Goal: Information Seeking & Learning: Learn about a topic

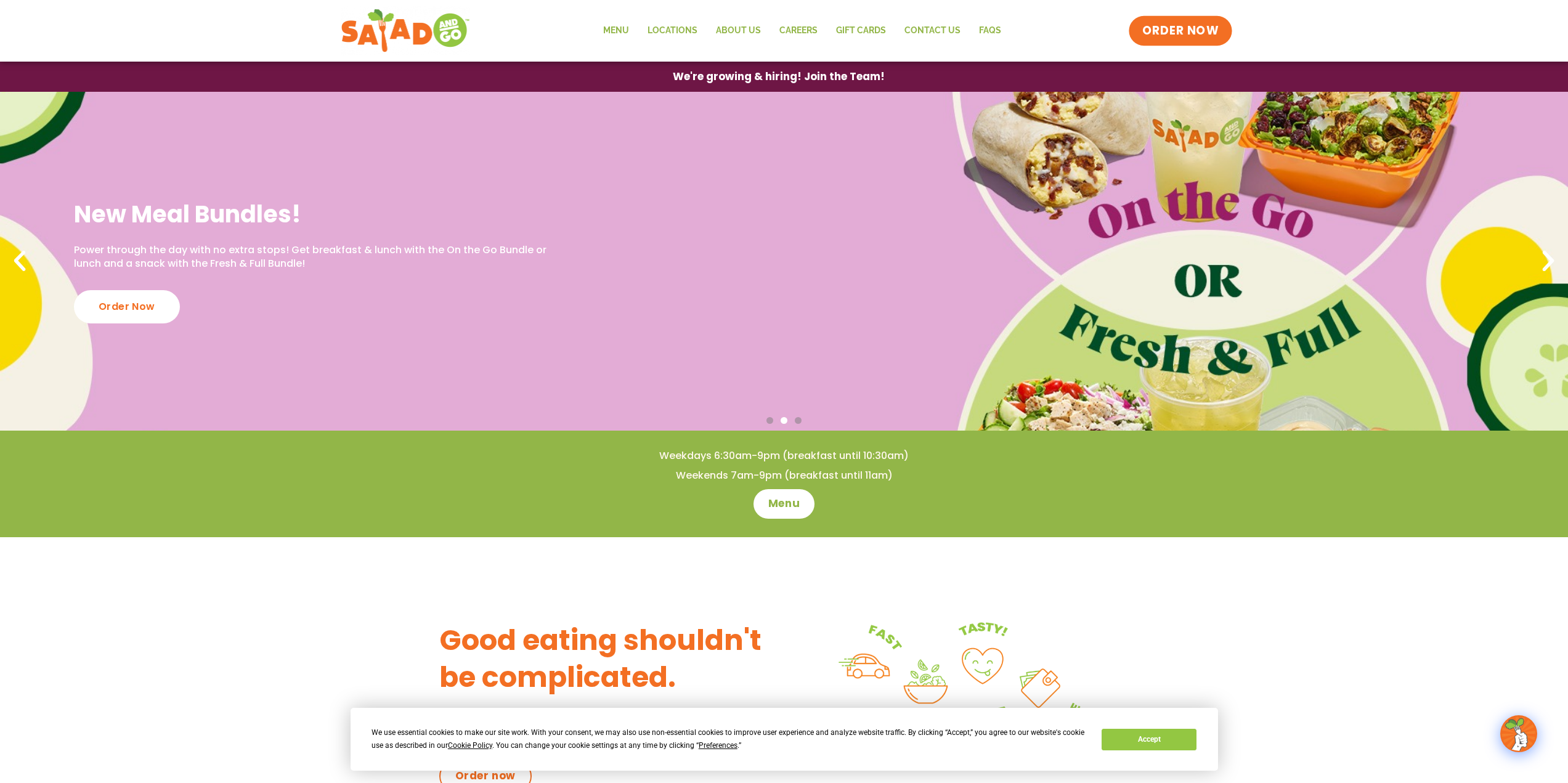
click at [1194, 37] on span "ORDER NOW" at bounding box center [1180, 30] width 76 height 16
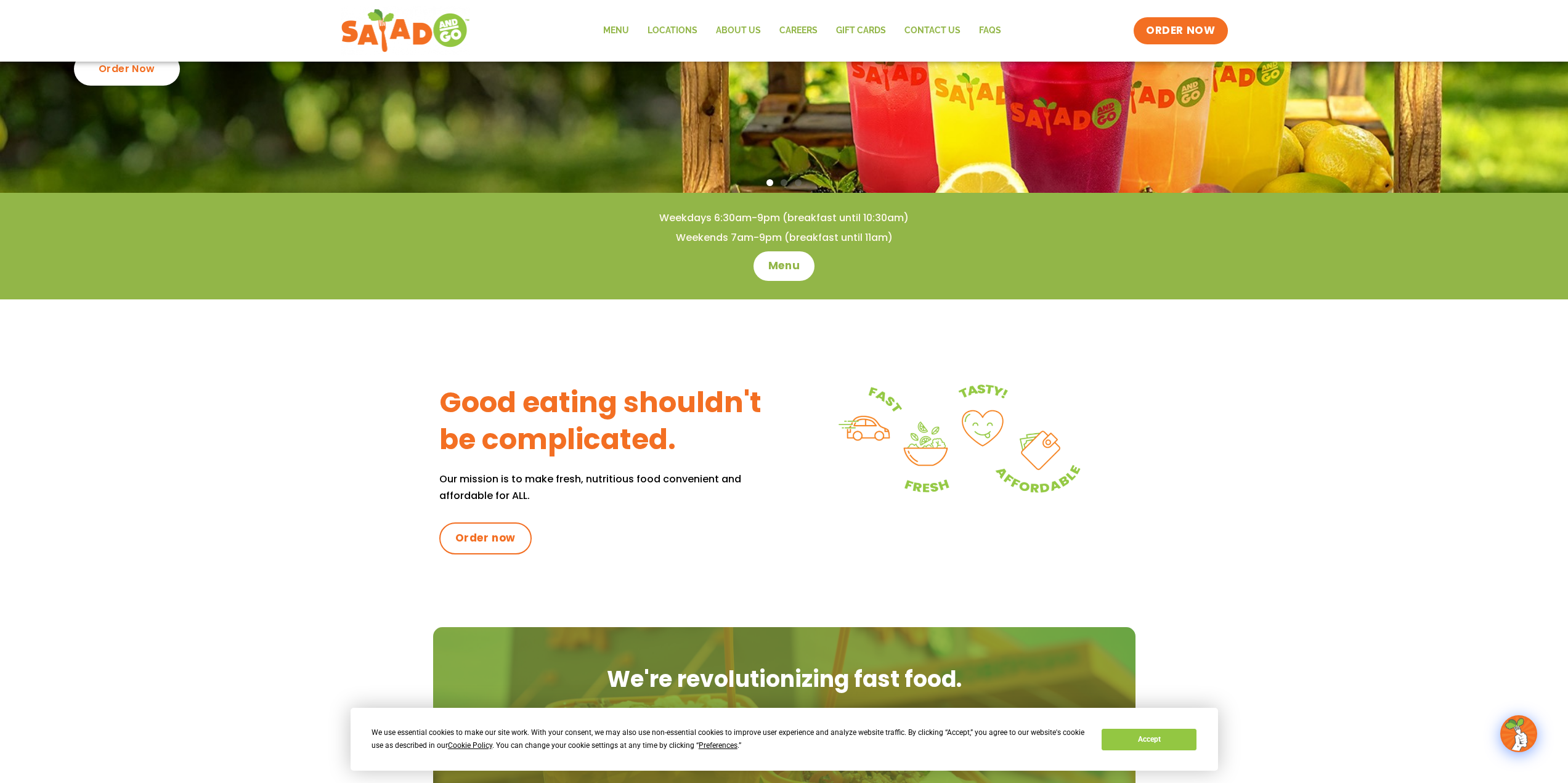
scroll to position [247, 0]
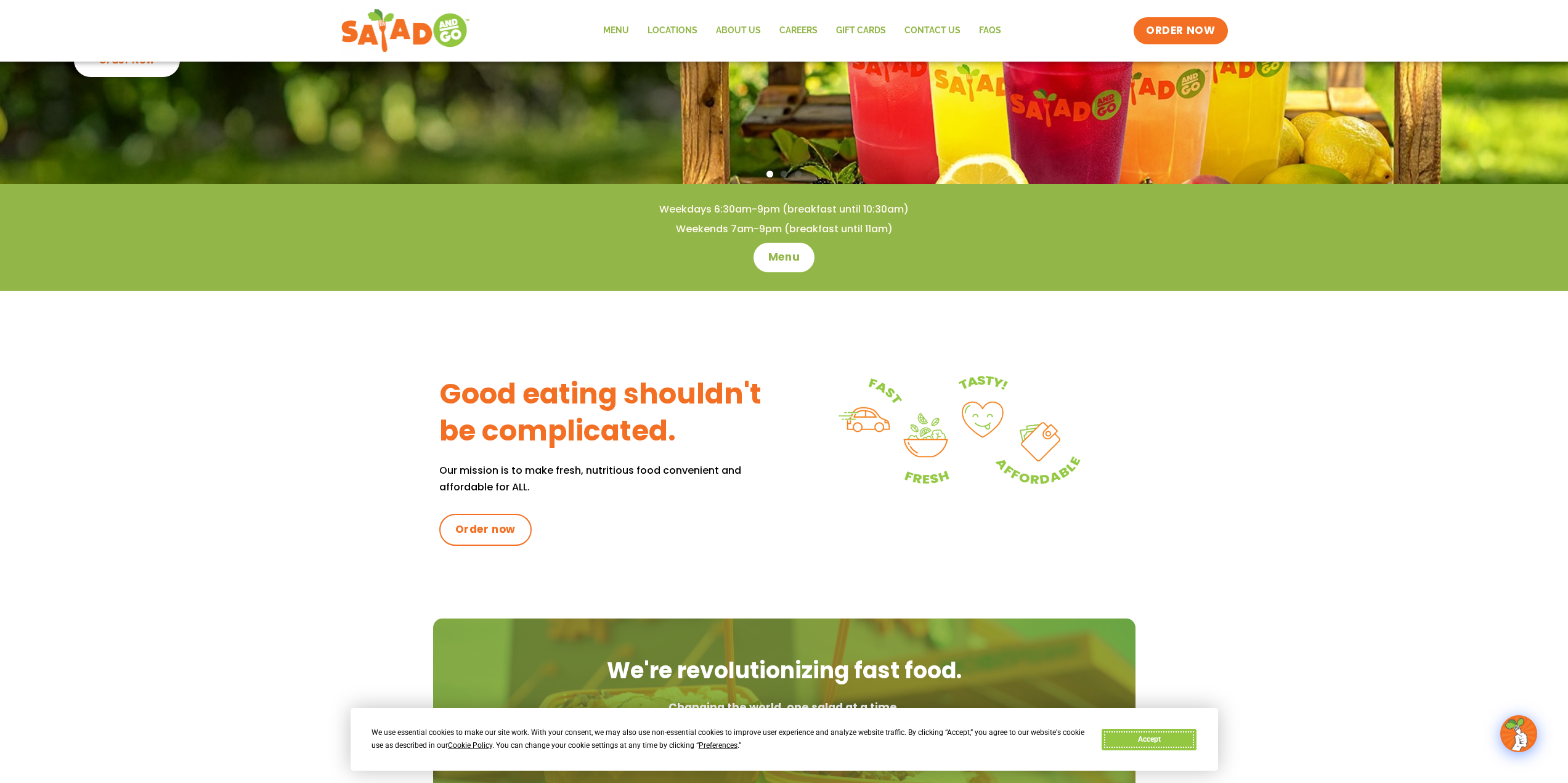
click at [1169, 741] on button "Accept" at bounding box center [1149, 739] width 95 height 22
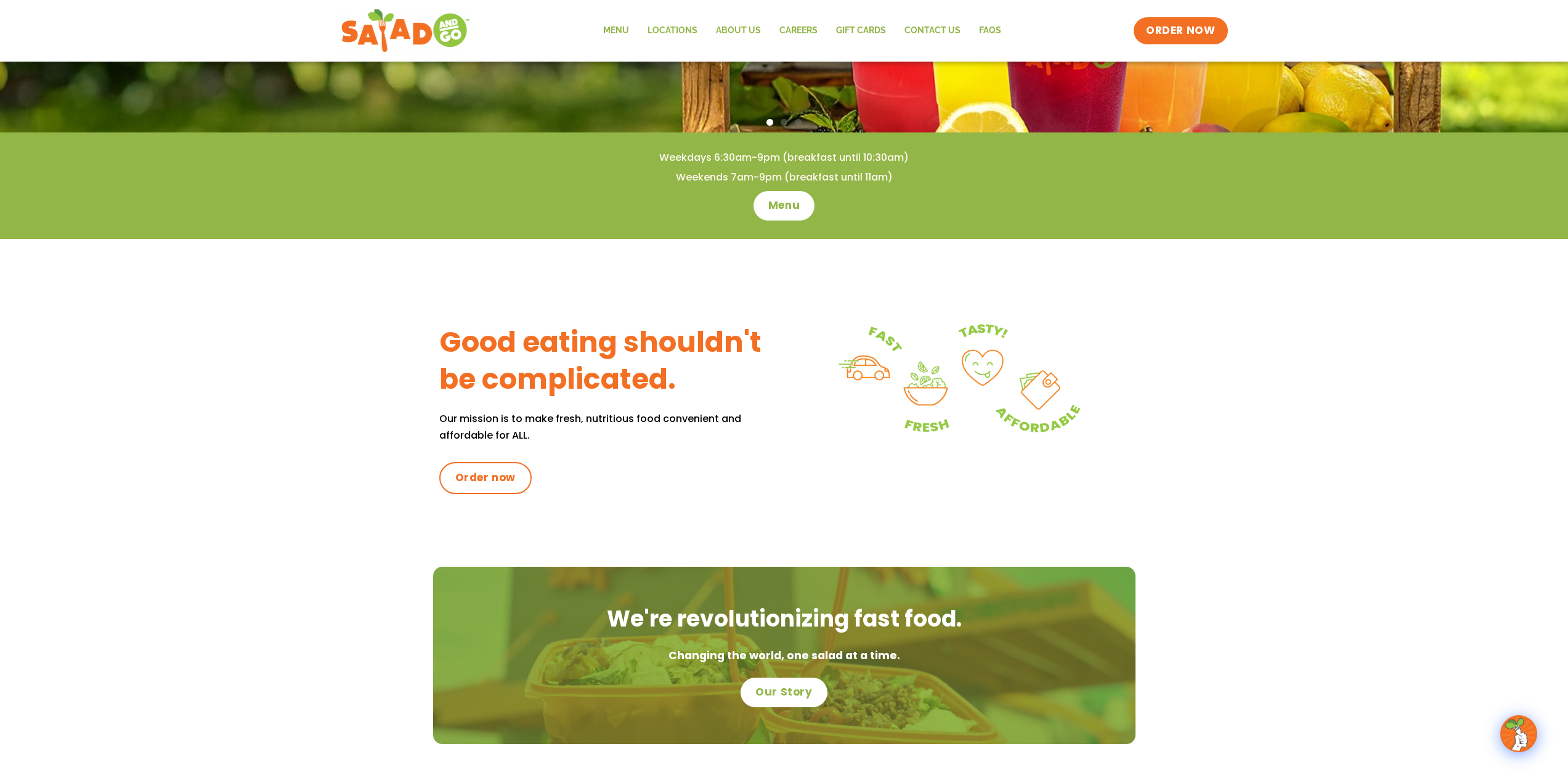
scroll to position [0, 0]
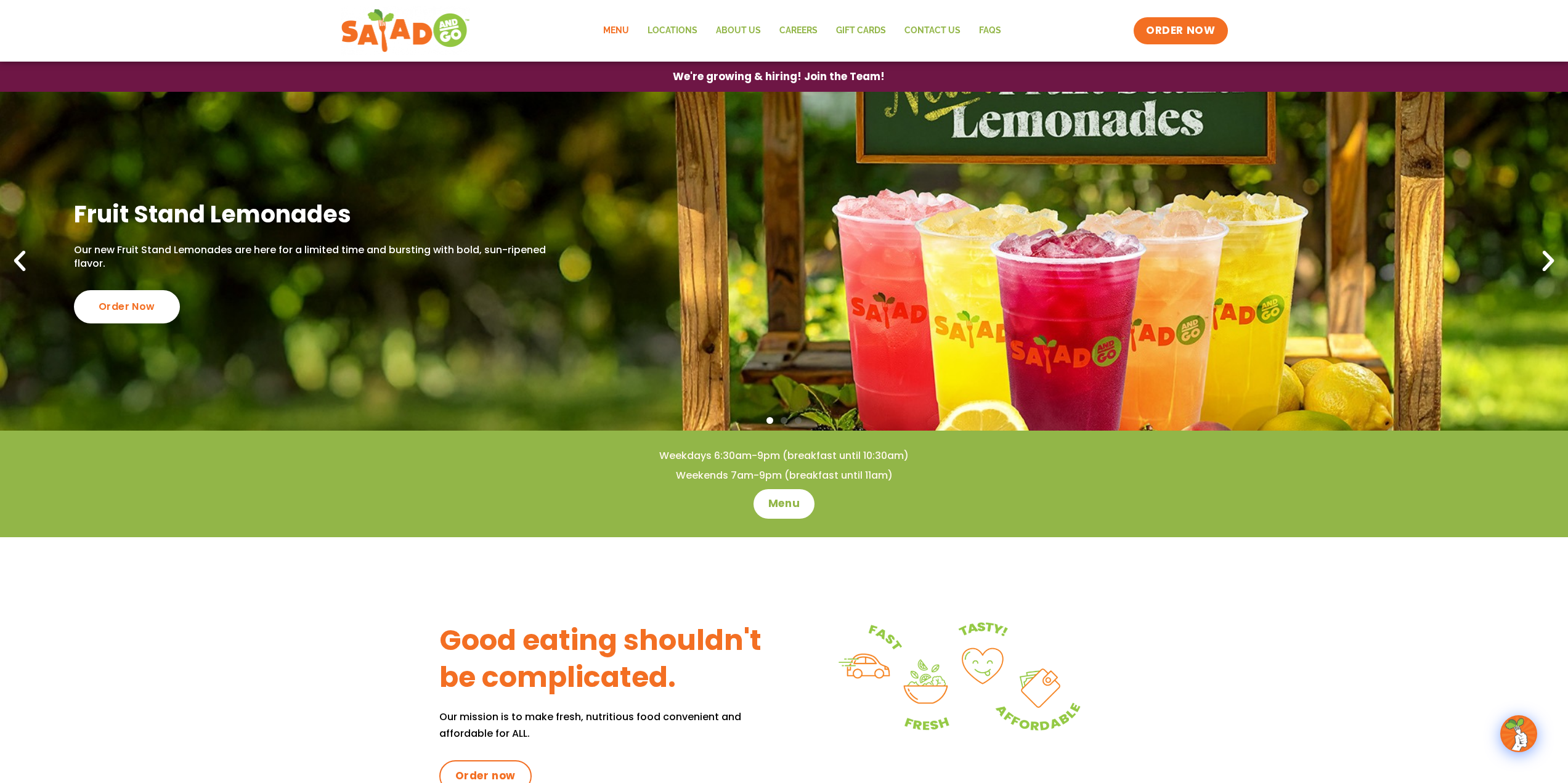
click at [625, 30] on link "Menu" at bounding box center [616, 30] width 44 height 28
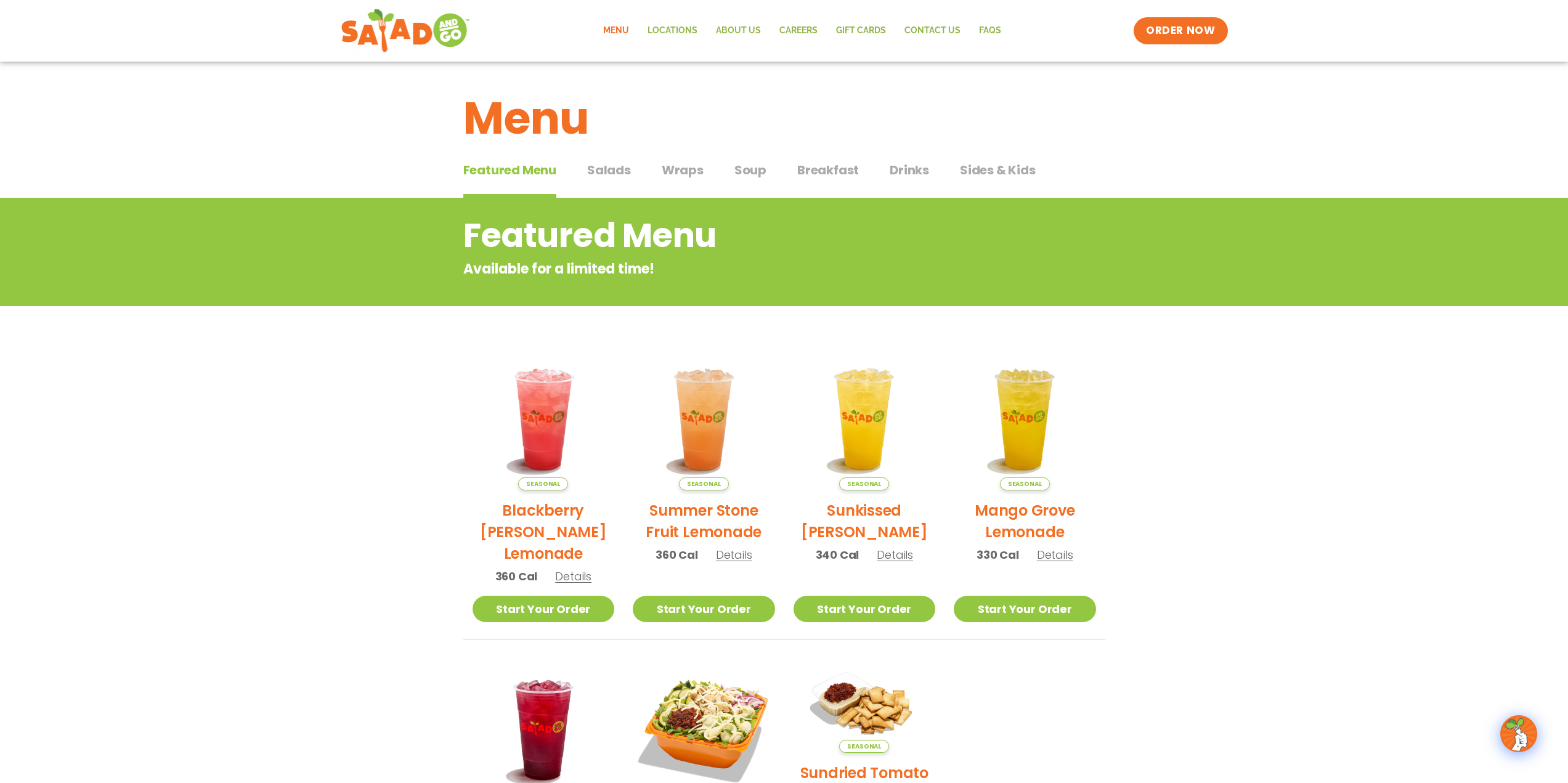
click at [822, 171] on span "Breakfast" at bounding box center [828, 170] width 62 height 18
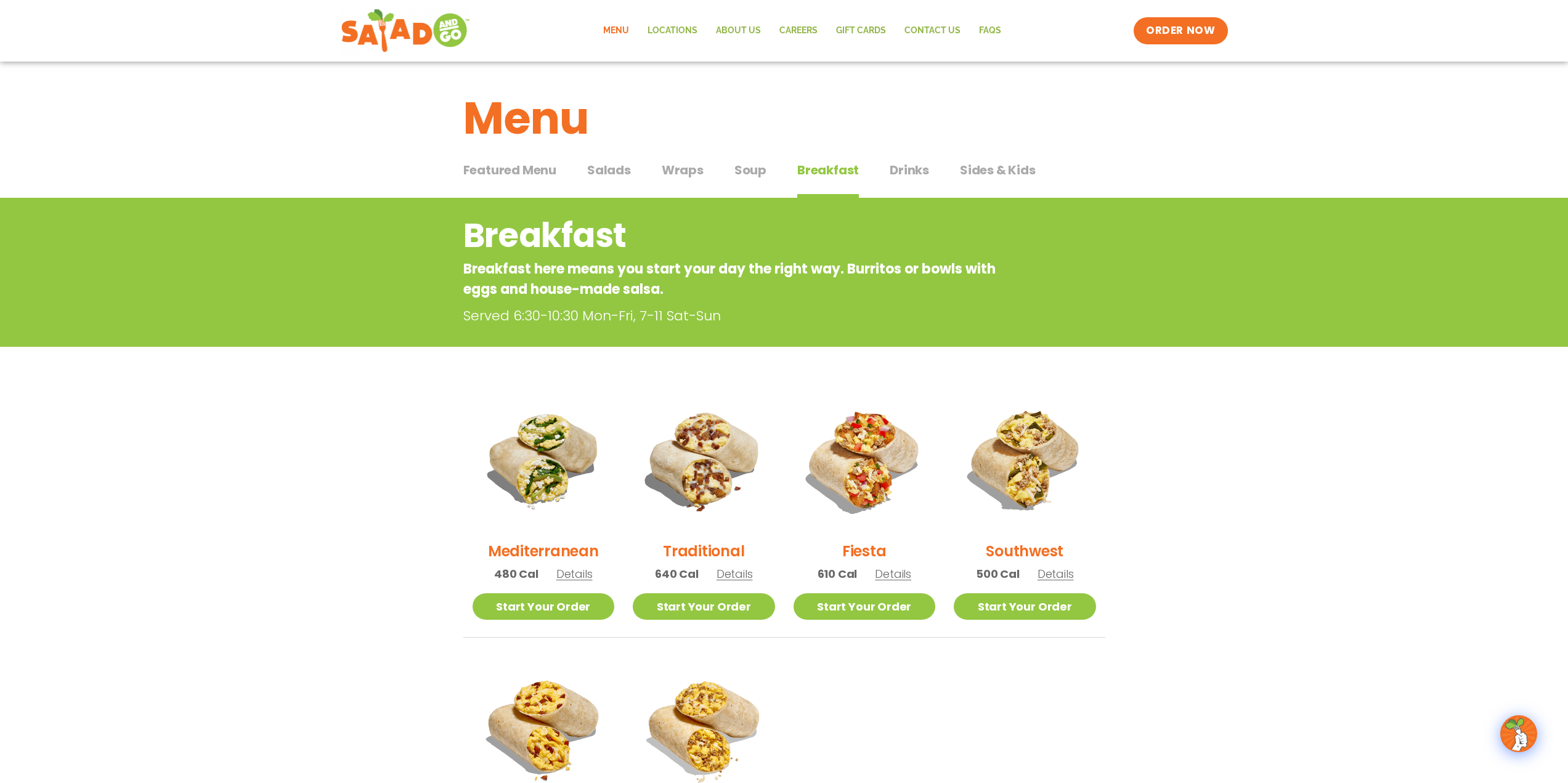
click at [992, 167] on span "Sides & Kids" at bounding box center [997, 170] width 76 height 18
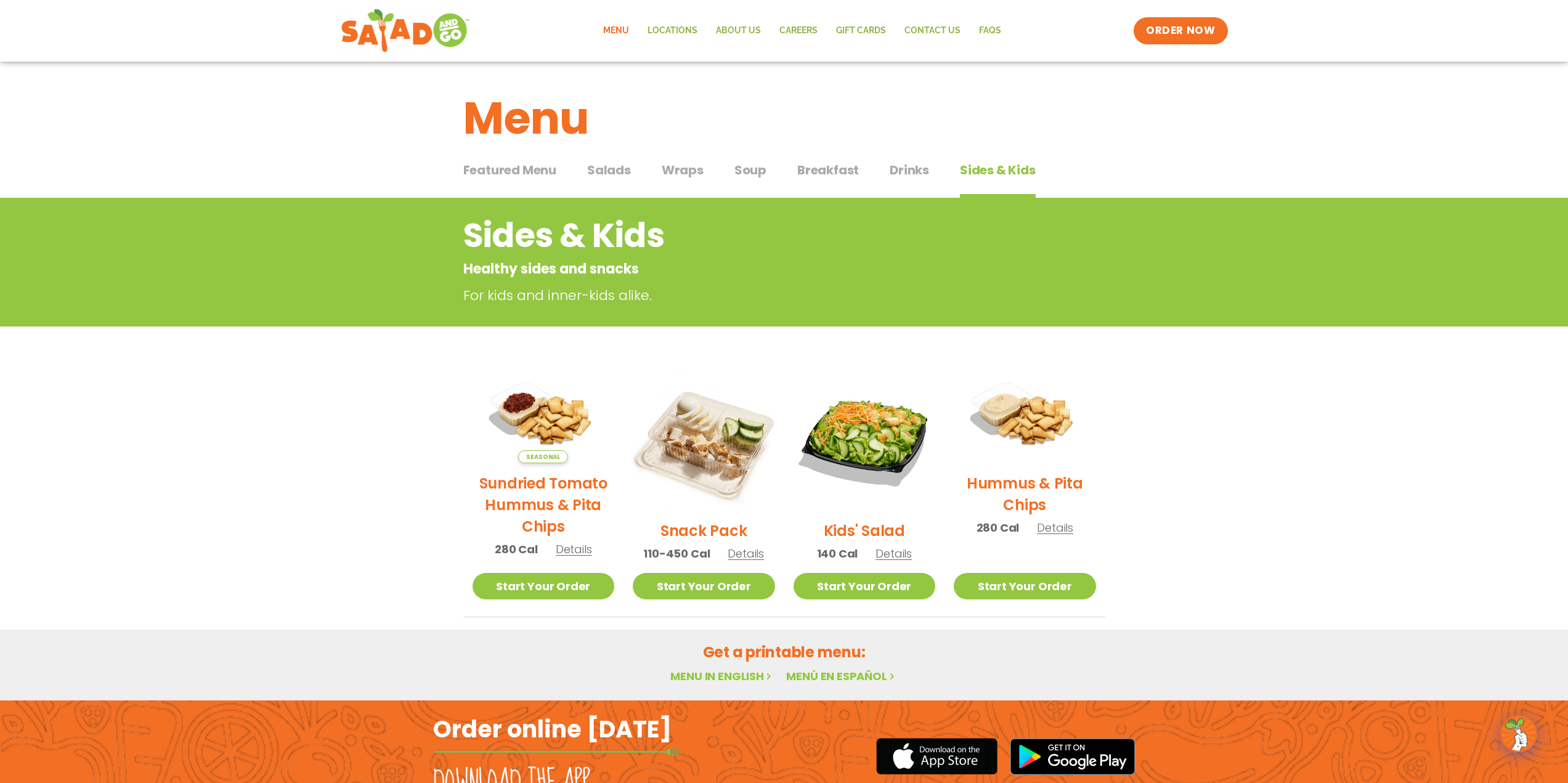
click at [902, 172] on span "Drinks" at bounding box center [908, 170] width 39 height 18
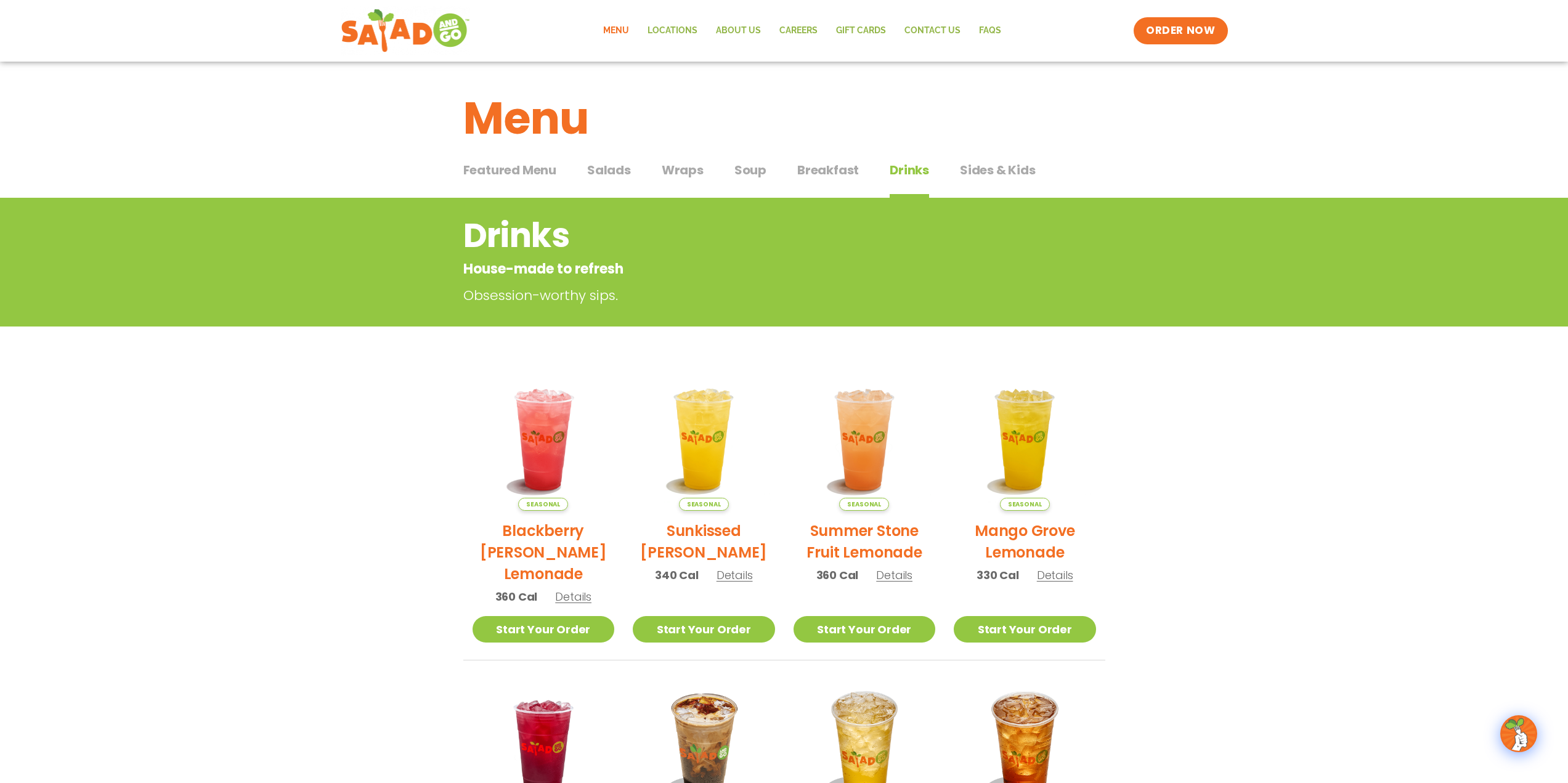
click at [748, 171] on span "Soup" at bounding box center [750, 170] width 32 height 18
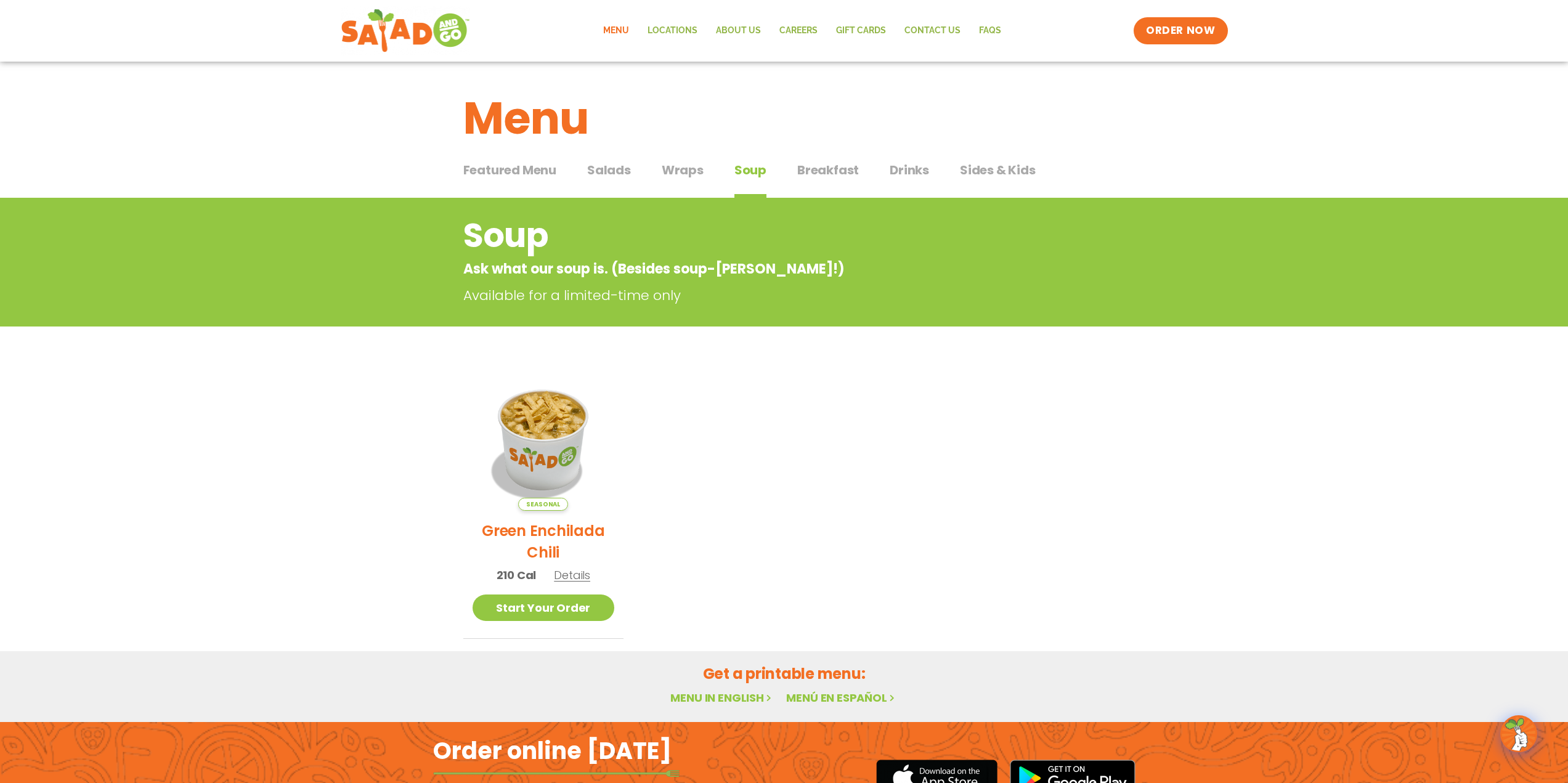
click at [681, 170] on span "Wraps" at bounding box center [683, 170] width 42 height 18
